Goal: Task Accomplishment & Management: Complete application form

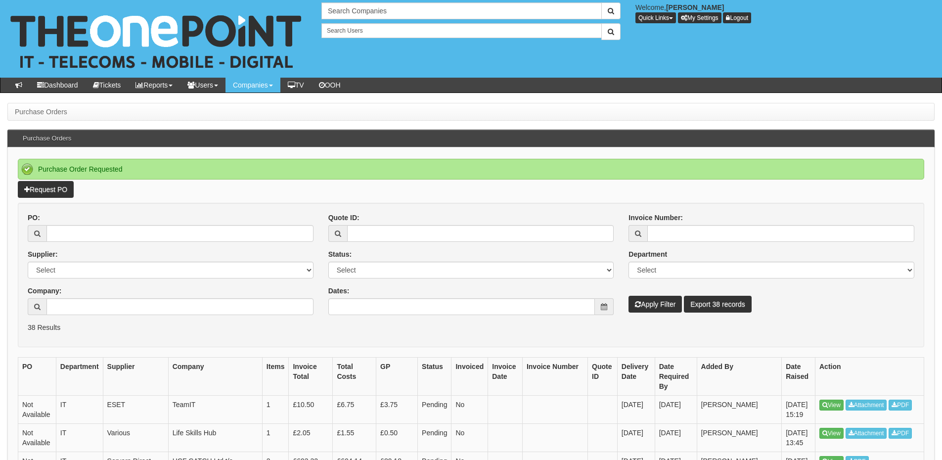
click at [40, 181] on link "Request PO" at bounding box center [46, 189] width 56 height 17
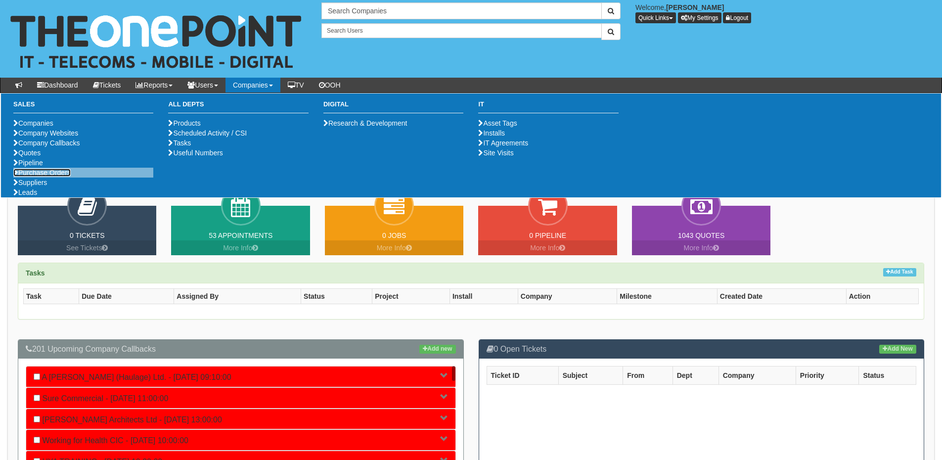
click at [38, 177] on link "Purchase Orders" at bounding box center [41, 173] width 57 height 8
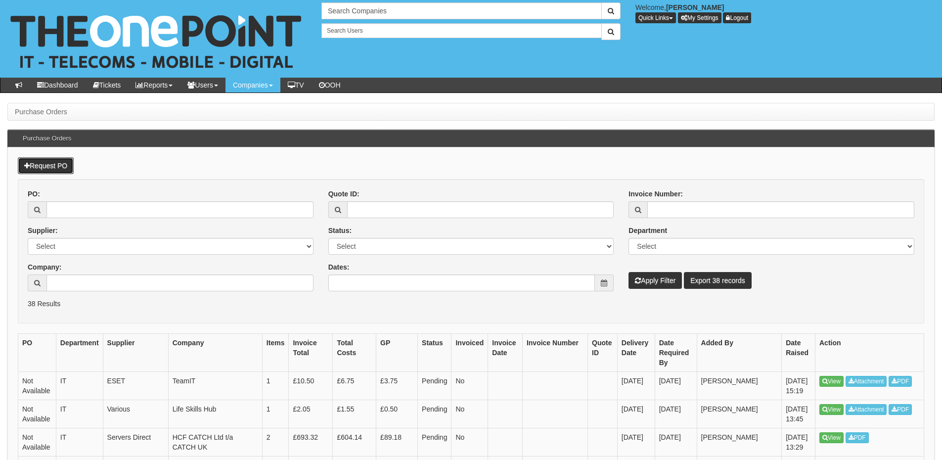
click at [59, 164] on link "Request PO" at bounding box center [46, 165] width 56 height 17
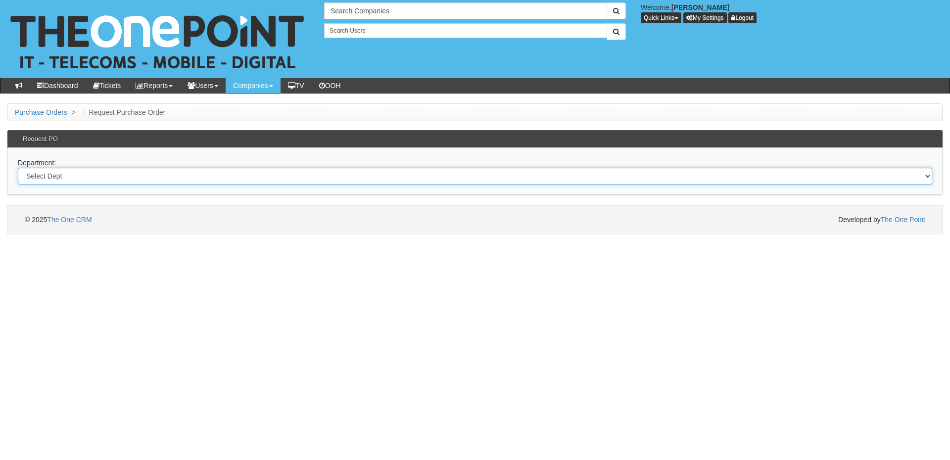
click at [134, 171] on select "Select Dept Digital Internal IT Mobiles Marketing Telecoms" at bounding box center [475, 176] width 914 height 17
select select "?pipeID=&dept=IT"
click at [18, 168] on select "Select Dept Digital Internal IT Mobiles Marketing Telecoms" at bounding box center [475, 176] width 914 height 17
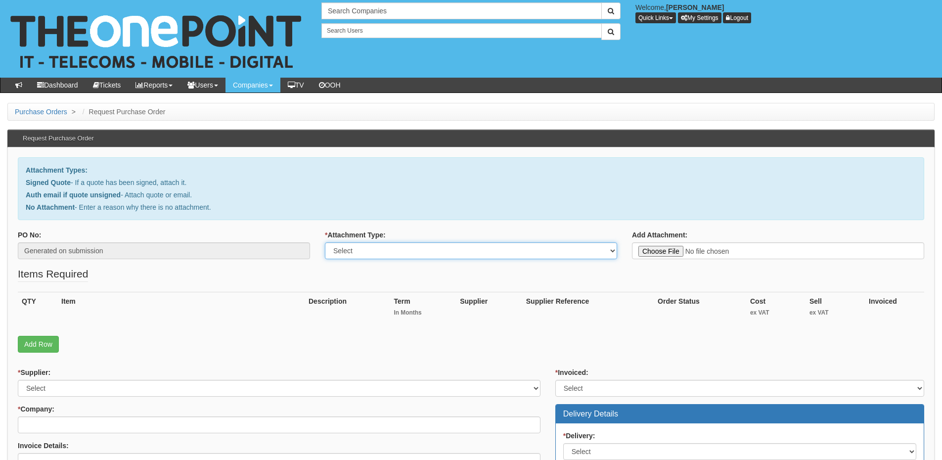
click at [374, 251] on select "Select Signed Quote Auth email with quote if unsigned No Attachment" at bounding box center [471, 250] width 292 height 17
select select "No Attachment"
click at [325, 242] on select "Select Signed Quote Auth email with quote if unsigned No Attachment" at bounding box center [471, 250] width 292 height 17
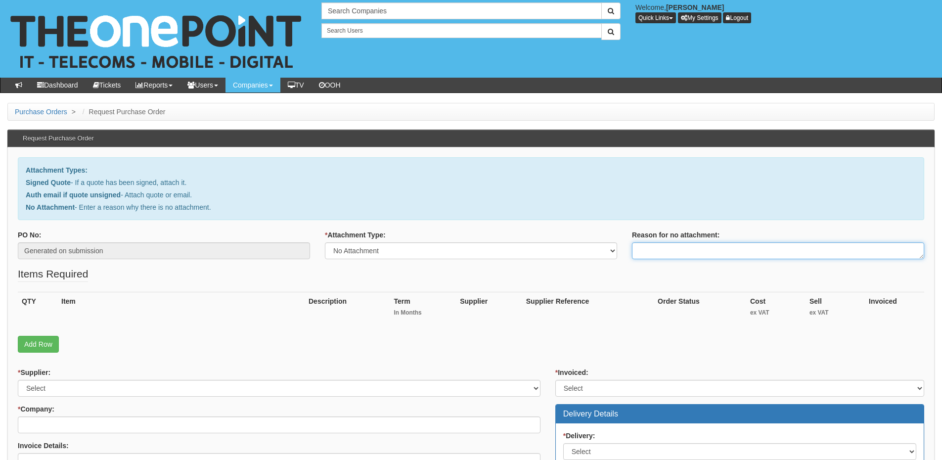
click at [647, 254] on textarea "Reason for no attachment:" at bounding box center [778, 250] width 292 height 17
click at [734, 250] on textarea "Linked to ticket 413880" at bounding box center [778, 250] width 292 height 17
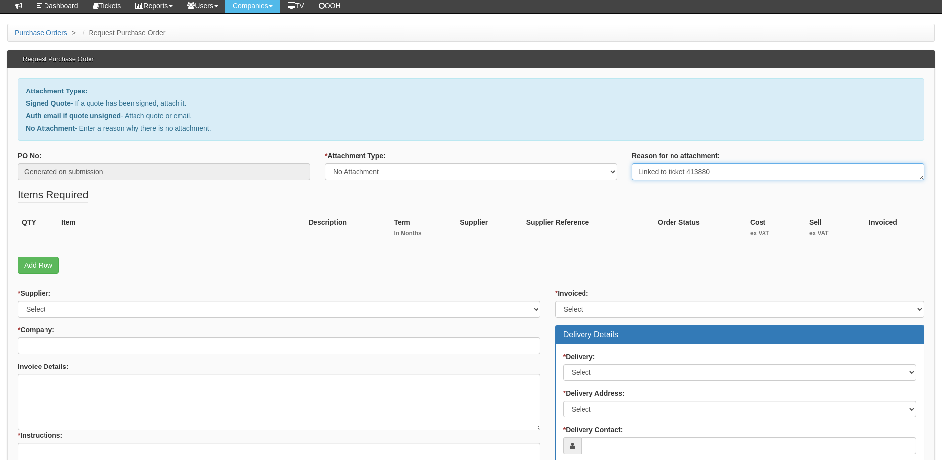
scroll to position [148, 0]
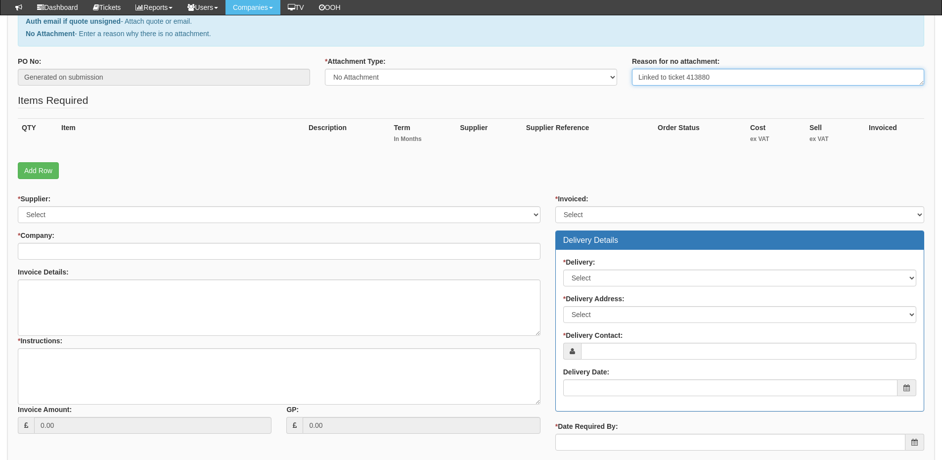
type textarea "Linked to ticket 413880"
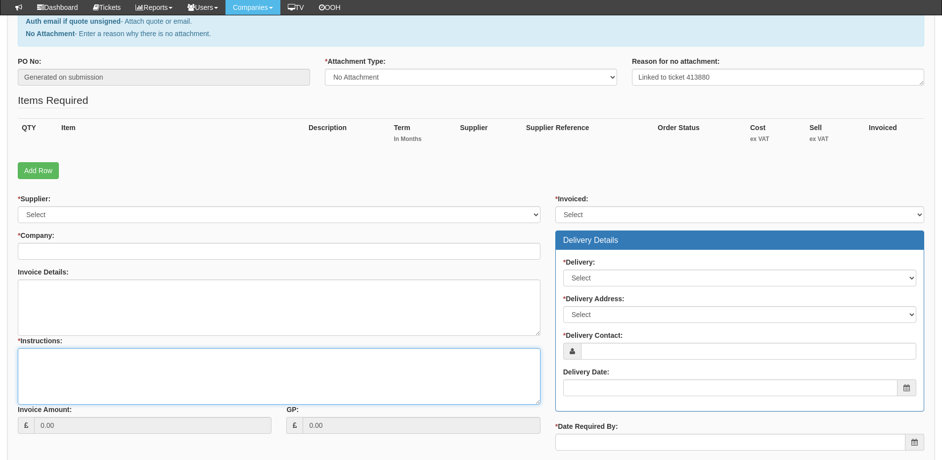
click at [114, 370] on textarea "* Instructions:" at bounding box center [279, 376] width 523 height 56
paste textarea "Linked to ticket 413880"
type textarea "Linked to ticket 413880"
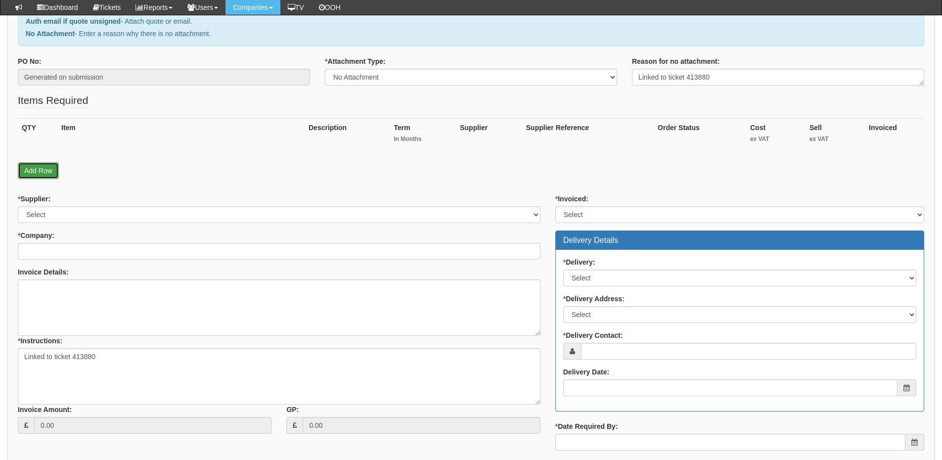
click at [45, 173] on link "Add Row" at bounding box center [38, 170] width 41 height 17
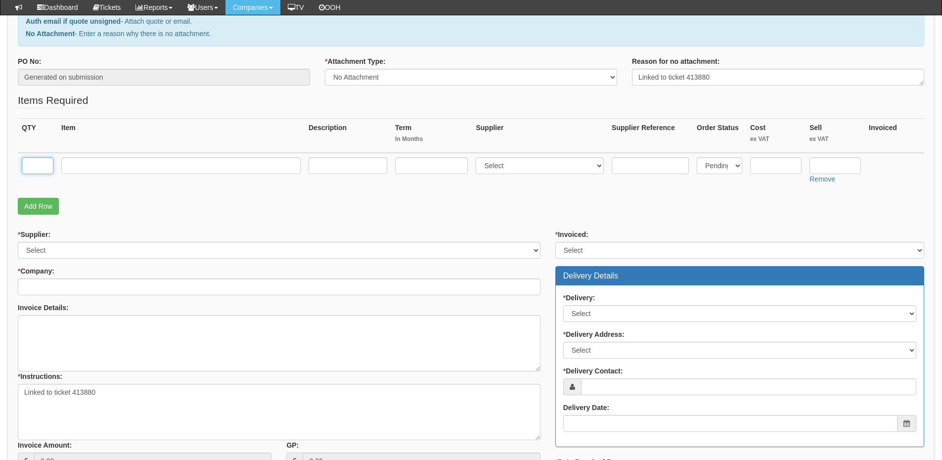
click at [39, 160] on input "text" at bounding box center [38, 165] width 32 height 17
type input "2"
click at [97, 170] on input "text" at bounding box center [180, 165] width 239 height 17
type input "Business Basic"
click at [413, 170] on input "text" at bounding box center [431, 165] width 73 height 17
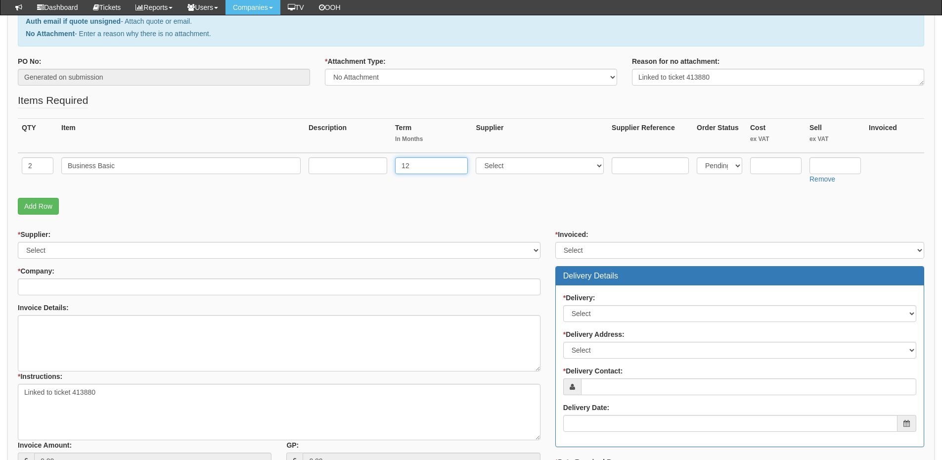
type input "12"
click at [348, 168] on input "text" at bounding box center [348, 165] width 79 height 17
type input "12-months"
click at [525, 166] on select "Select 123 REG.co.uk 1Password 3 4Gon AA Jones Electric Ltd Abzorb Access Group…" at bounding box center [540, 165] width 128 height 17
select select "291"
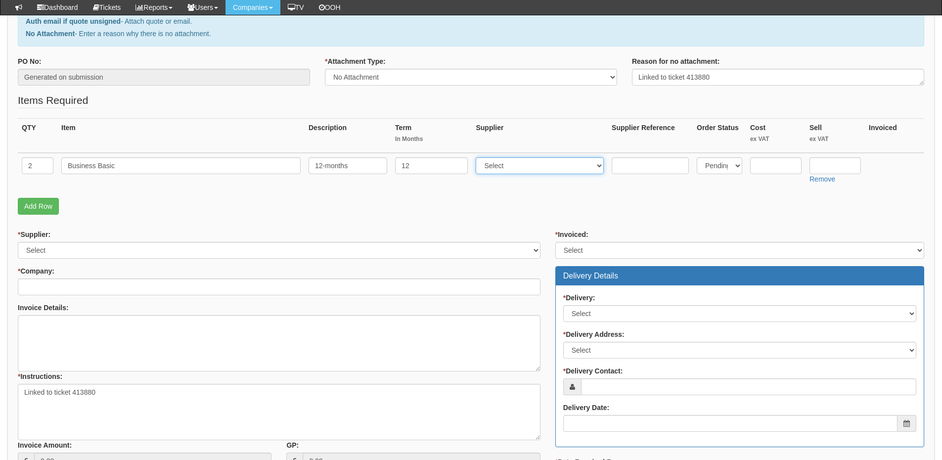
click at [478, 157] on select "Select 123 REG.co.uk 1Password 3 4Gon AA Jones Electric Ltd Abzorb Access Group…" at bounding box center [540, 165] width 128 height 17
click at [836, 165] on input "text" at bounding box center [835, 165] width 51 height 17
type input "4.60"
click at [756, 166] on input "text" at bounding box center [775, 165] width 51 height 17
type input "3.75"
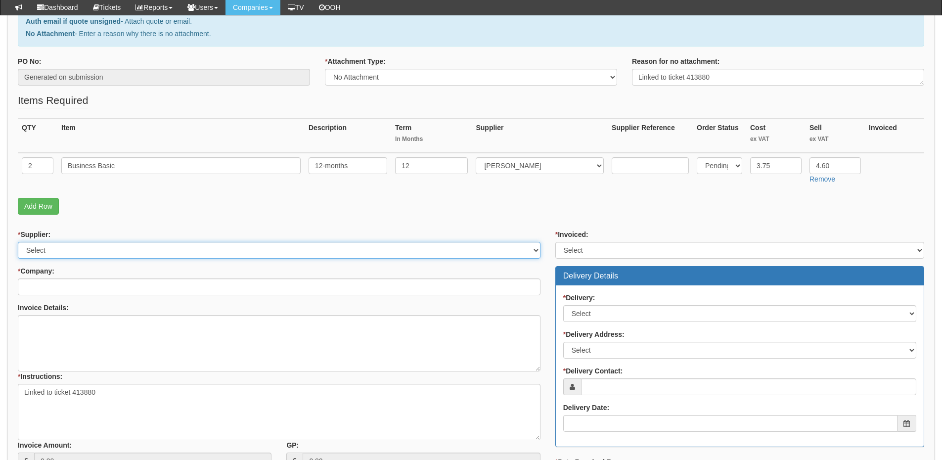
click at [123, 252] on select "Select 123 REG.co.uk 1Password 3 4Gon AA Jones Electric Ltd Abzorb Access Group…" at bounding box center [279, 250] width 523 height 17
select select "291"
click at [18, 242] on select "Select 123 REG.co.uk 1Password 3 4Gon AA Jones Electric Ltd Abzorb Access Group…" at bounding box center [279, 250] width 523 height 17
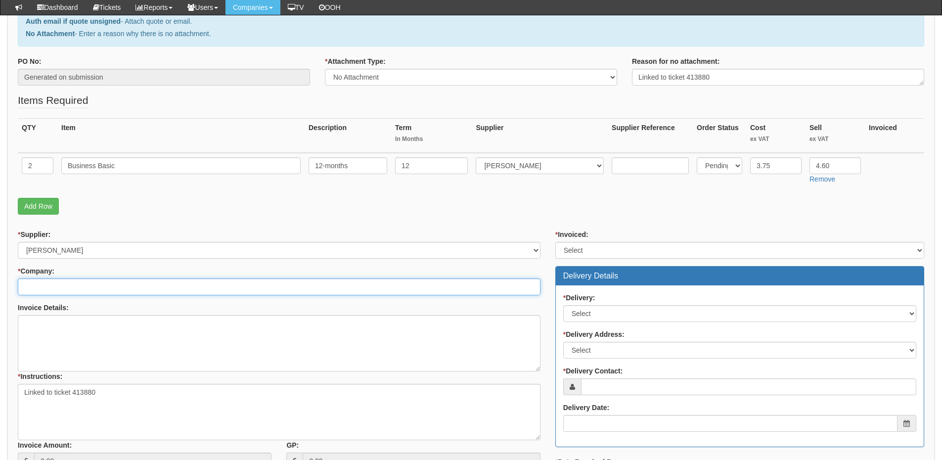
click at [108, 292] on input "* Company:" at bounding box center [279, 286] width 523 height 17
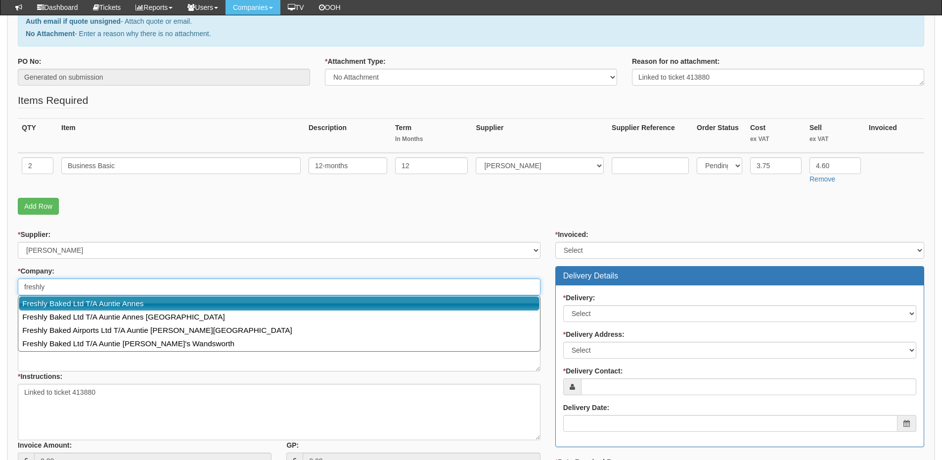
click at [107, 302] on link "Freshly Baked Ltd T/A Auntie Annes" at bounding box center [279, 303] width 521 height 14
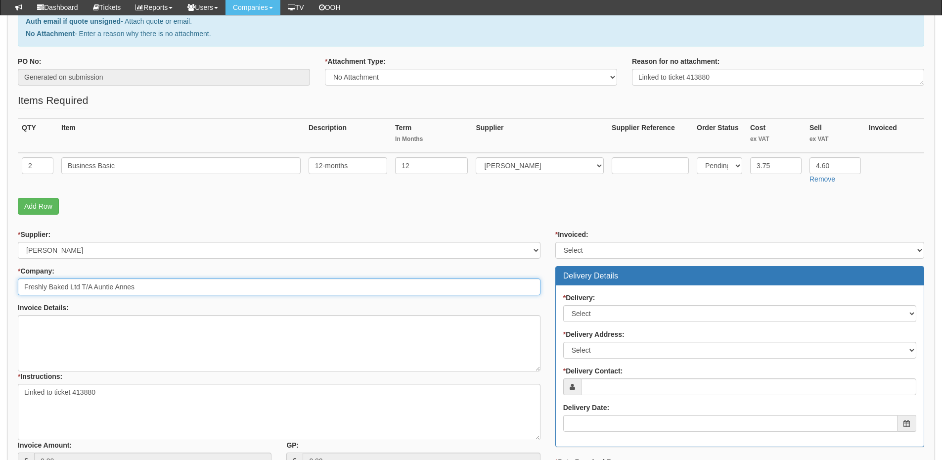
type input "Freshly Baked Ltd T/A Auntie Annes"
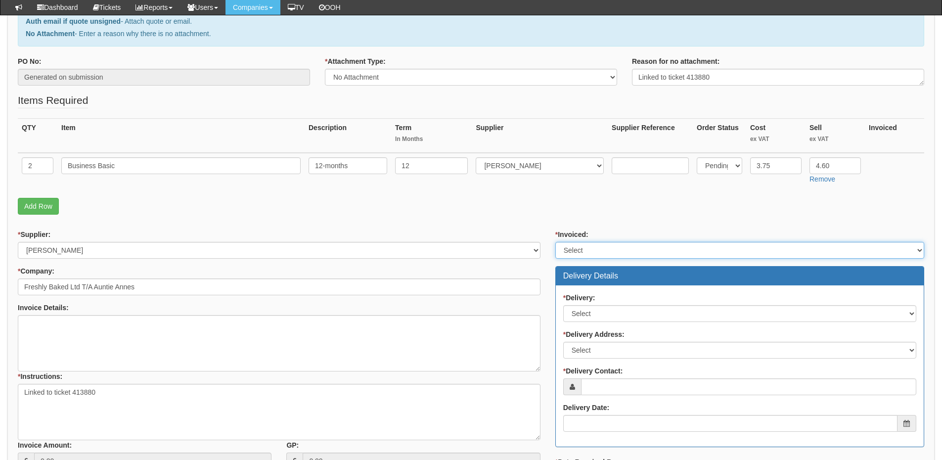
click at [561, 254] on select "Select Yes No N/A STB (part of order)" at bounding box center [739, 250] width 369 height 17
select select "2"
click at [555, 242] on select "Select Yes No N/A STB (part of order)" at bounding box center [739, 250] width 369 height 17
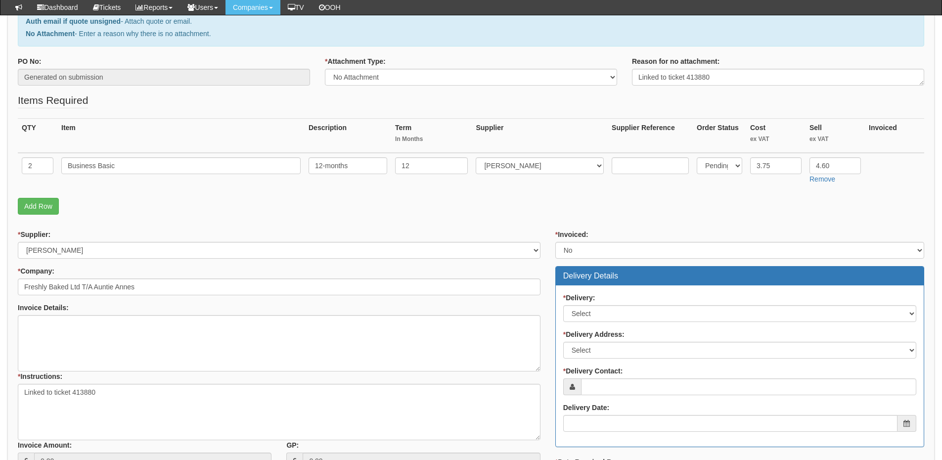
click at [587, 329] on label "* Delivery Address:" at bounding box center [593, 334] width 61 height 10
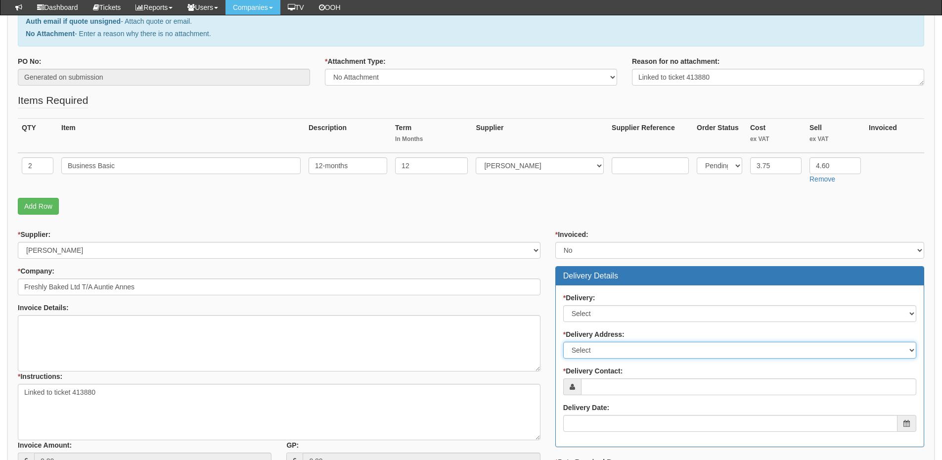
click at [587, 342] on select "Select Not Applicable Main Address - HP5 1SD Pretzel Logic UK Limited T/A Aunti…" at bounding box center [739, 350] width 353 height 17
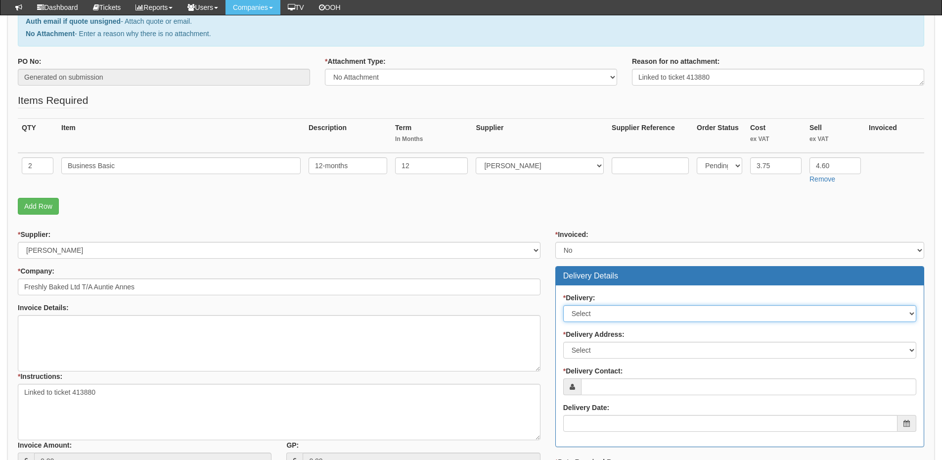
click at [584, 313] on select "Select No Not Applicable Yes" at bounding box center [739, 313] width 353 height 17
select select "3"
click at [563, 305] on select "Select No Not Applicable Yes" at bounding box center [739, 313] width 353 height 17
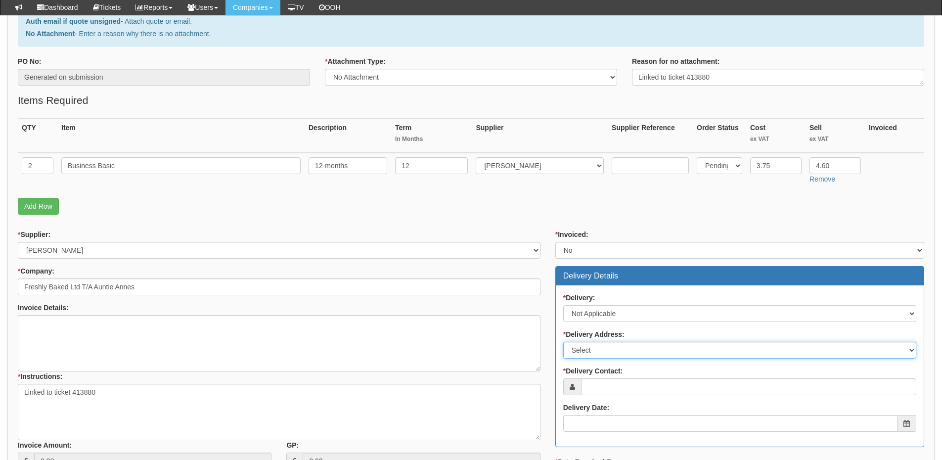
click at [594, 349] on select "Select Not Applicable Main Address - HP5 1SD Pretzel Logic UK Limited T/A Aunti…" at bounding box center [739, 350] width 353 height 17
select select "N/A"
click at [563, 342] on select "Select Not Applicable Main Address - HP5 1SD Pretzel Logic UK Limited T/A Aunti…" at bounding box center [739, 350] width 353 height 17
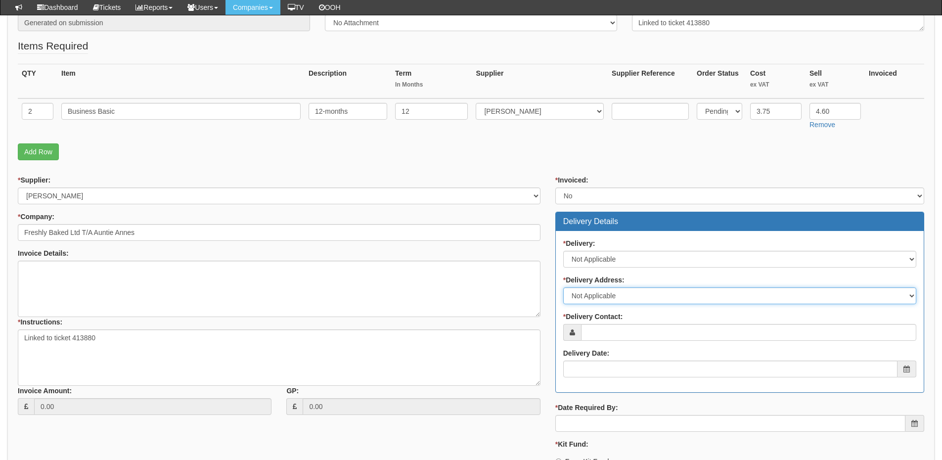
scroll to position [247, 0]
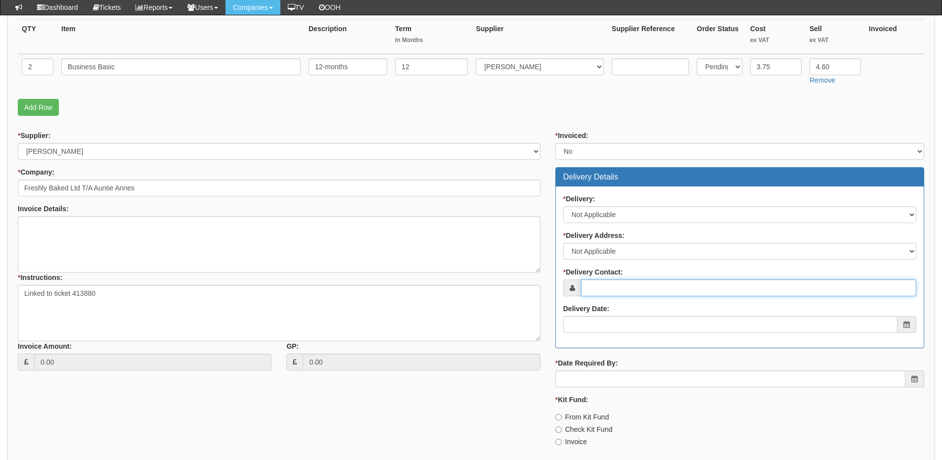
click at [609, 295] on input "* Delivery Contact:" at bounding box center [748, 287] width 335 height 17
click at [602, 289] on input "* Delivery Contact:" at bounding box center [748, 287] width 335 height 17
paste input "Craig Watson"
type input "Craig Watson"
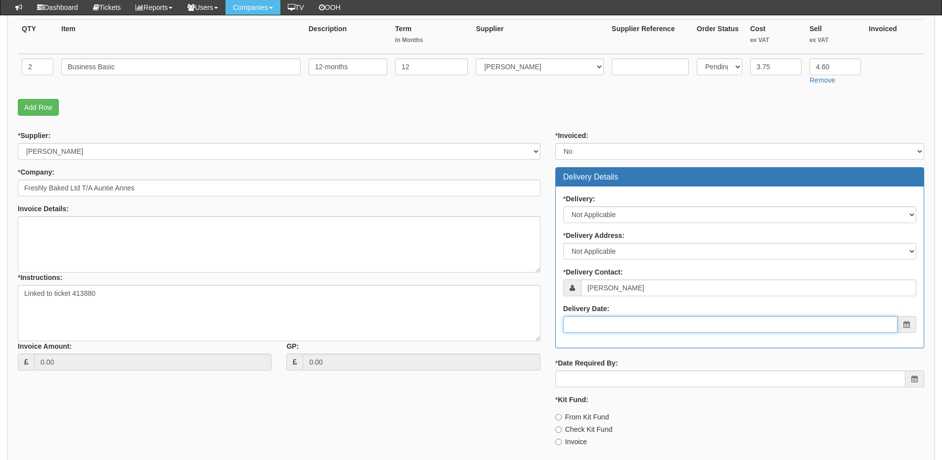
click at [615, 319] on input "Delivery Date:" at bounding box center [730, 324] width 334 height 17
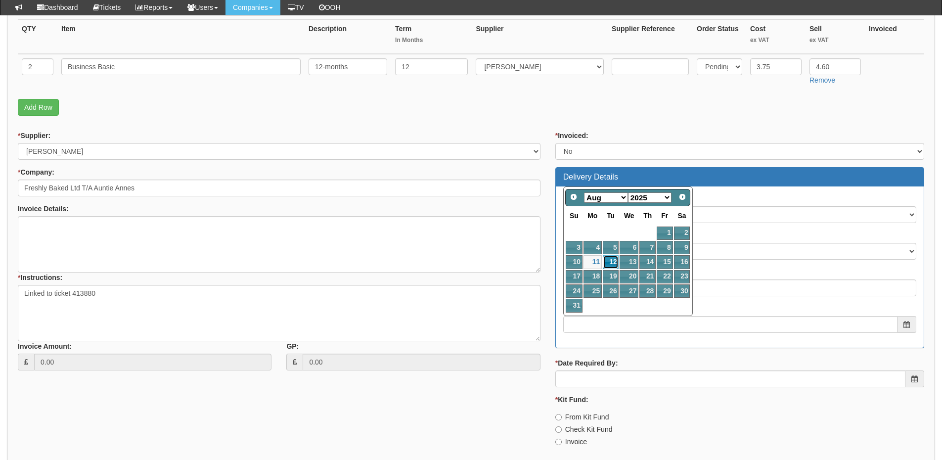
click at [615, 260] on link "12" at bounding box center [611, 261] width 16 height 13
type input "2025-08-12"
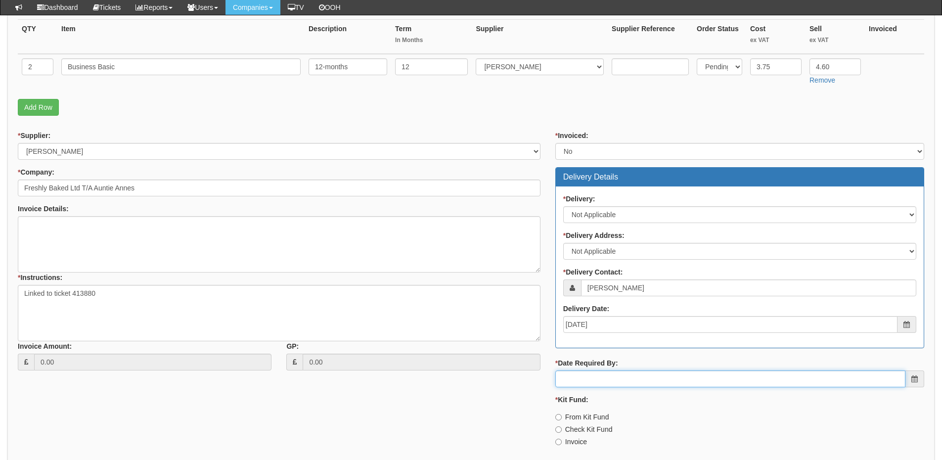
click at [619, 376] on input "* Date Required By:" at bounding box center [730, 378] width 350 height 17
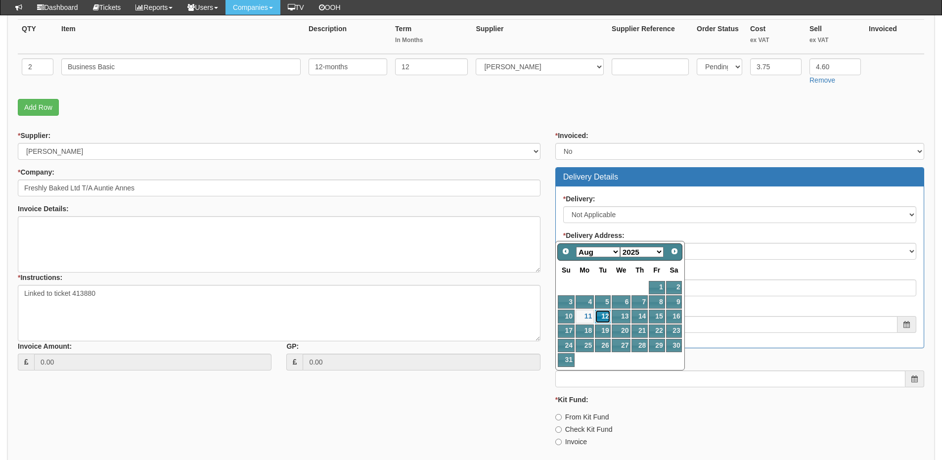
click at [604, 316] on link "12" at bounding box center [603, 316] width 16 height 13
type input "2025-08-12"
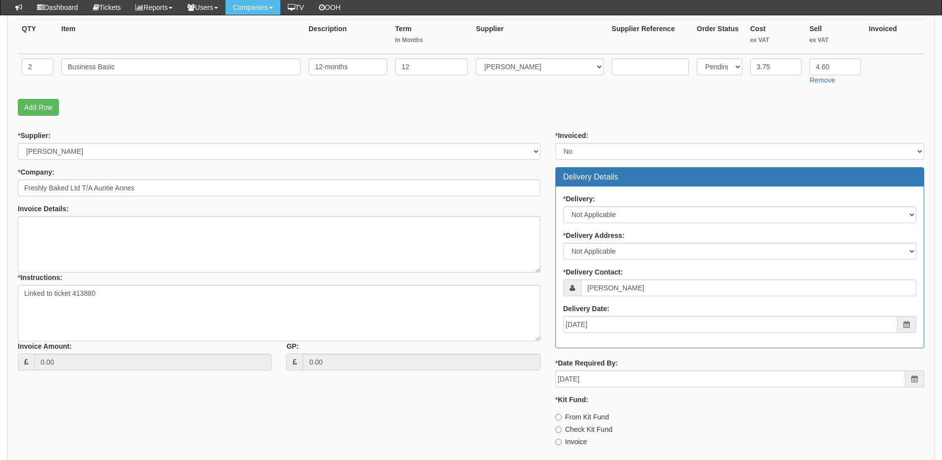
click at [576, 444] on label "Invoice" at bounding box center [571, 442] width 32 height 10
click at [562, 420] on input "Invoice" at bounding box center [558, 417] width 6 height 6
radio input "true"
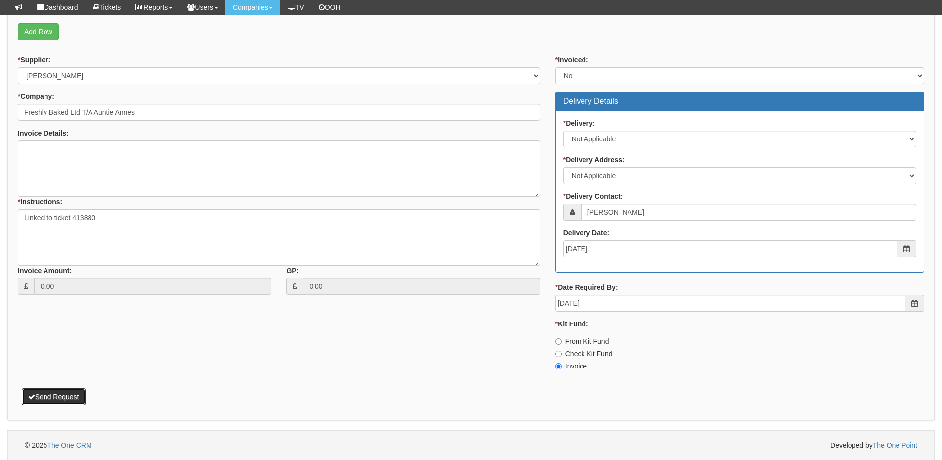
click at [60, 391] on button "Send Request" at bounding box center [54, 396] width 64 height 17
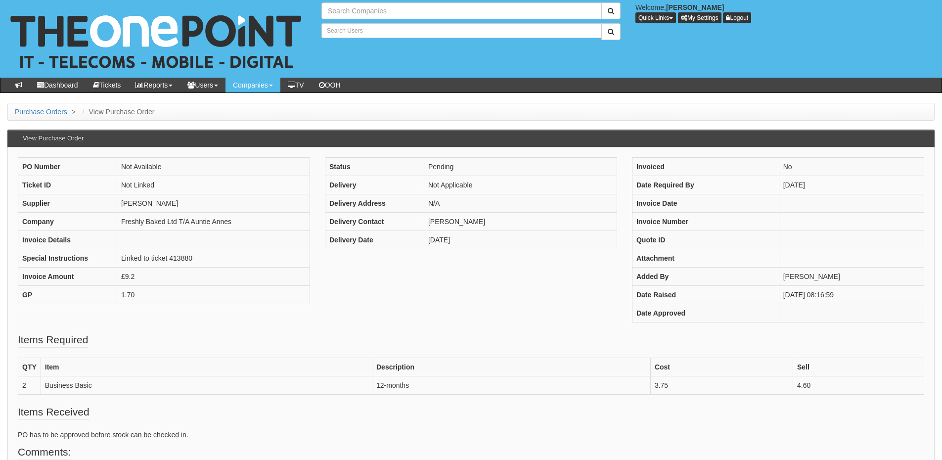
type input "Search Companies"
type input "Search Users"
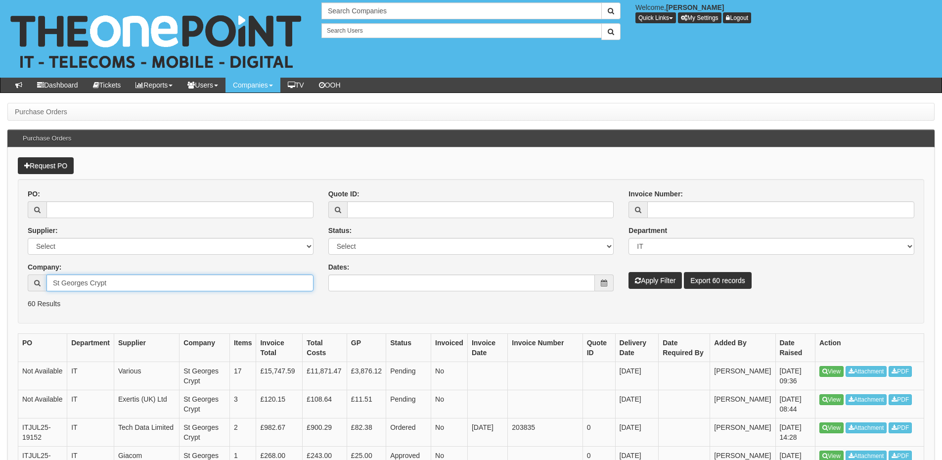
drag, startPoint x: 117, startPoint y: 283, endPoint x: 41, endPoint y: 273, distance: 76.5
click at [39, 272] on div "Company: St Georges Crypt" at bounding box center [171, 276] width 286 height 29
click at [657, 277] on button "Apply Filter" at bounding box center [655, 280] width 53 height 17
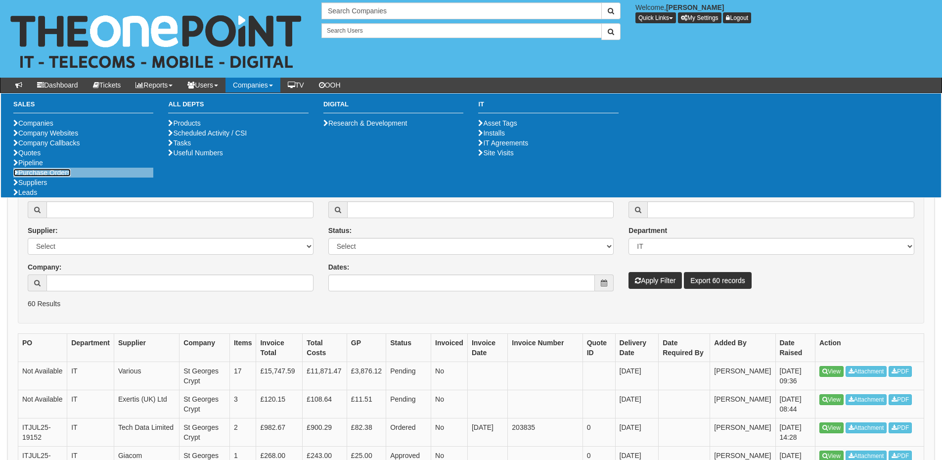
click at [54, 177] on link "Purchase Orders" at bounding box center [41, 173] width 57 height 8
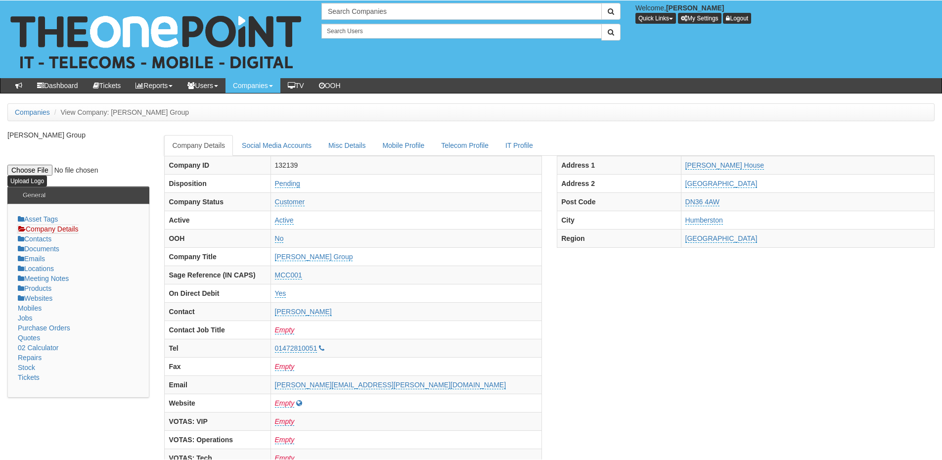
scroll to position [436, 0]
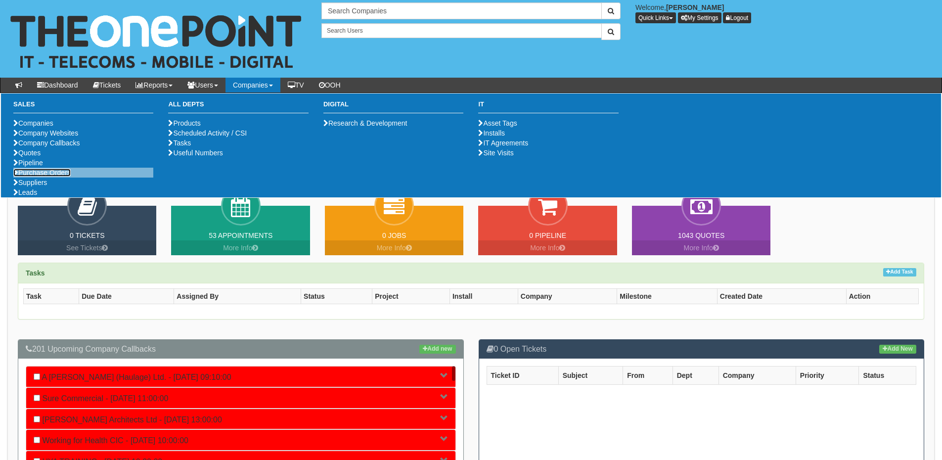
click at [48, 177] on link "Purchase Orders" at bounding box center [41, 173] width 57 height 8
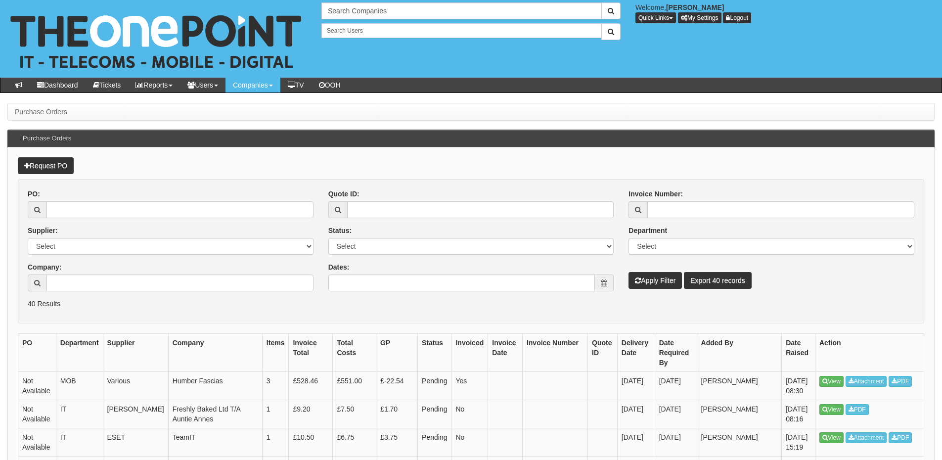
scroll to position [99, 0]
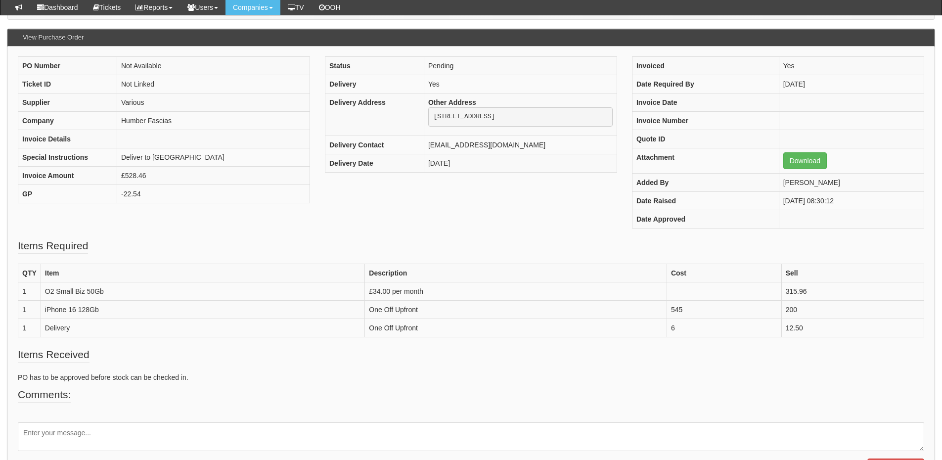
scroll to position [99, 0]
